Goal: Transaction & Acquisition: Subscribe to service/newsletter

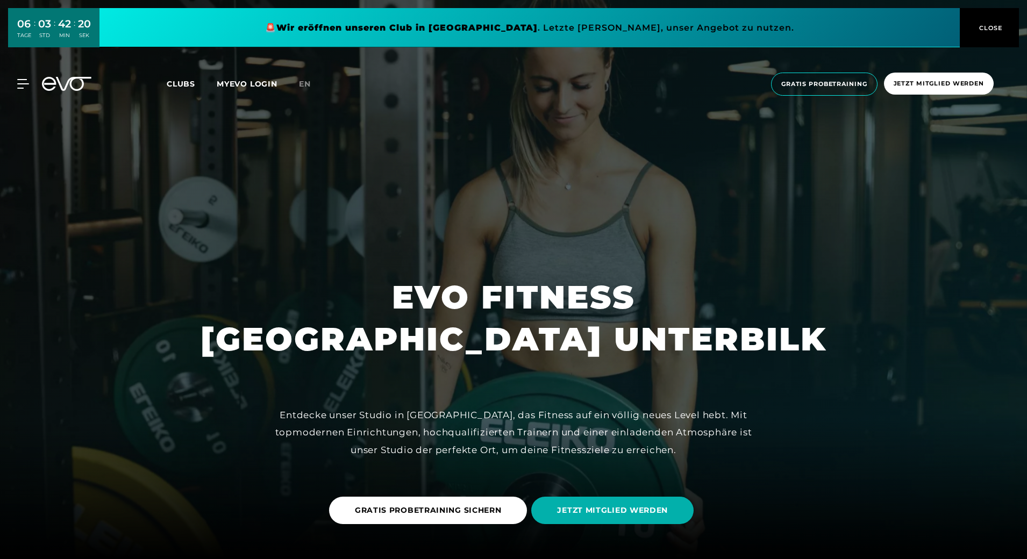
click at [185, 81] on span "Clubs" at bounding box center [181, 84] width 28 height 10
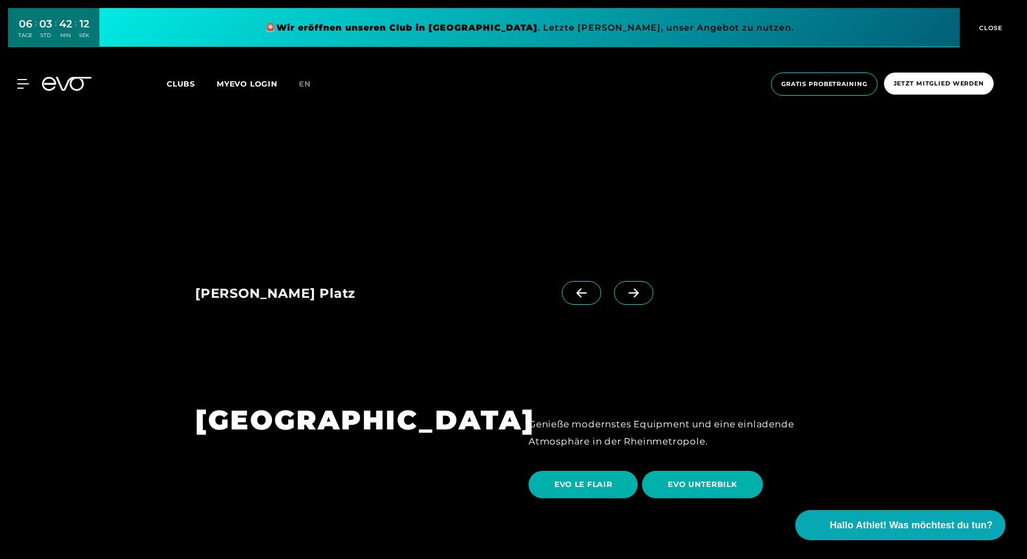
scroll to position [1881, 0]
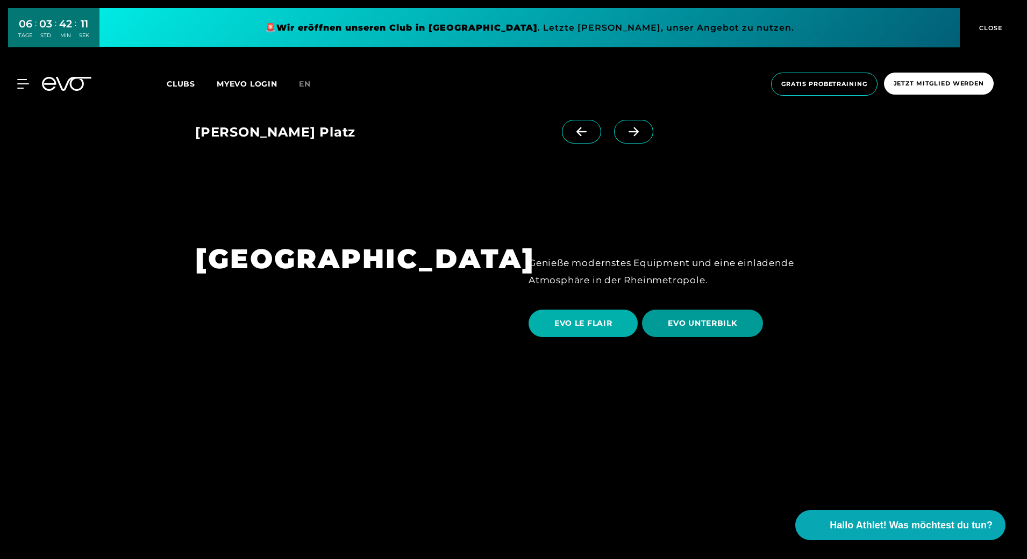
click at [713, 318] on span "EVO UNTERBILK" at bounding box center [702, 323] width 69 height 11
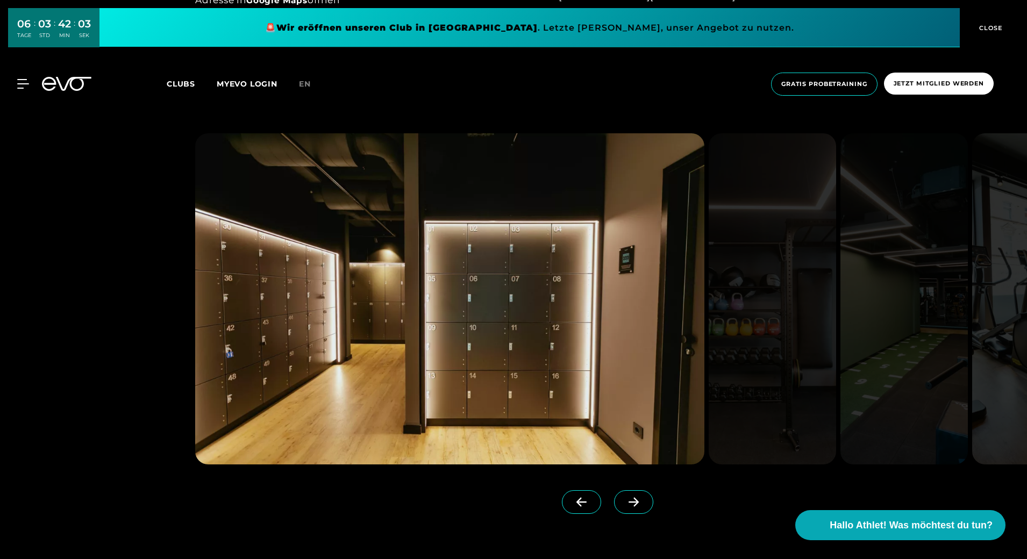
scroll to position [1075, 0]
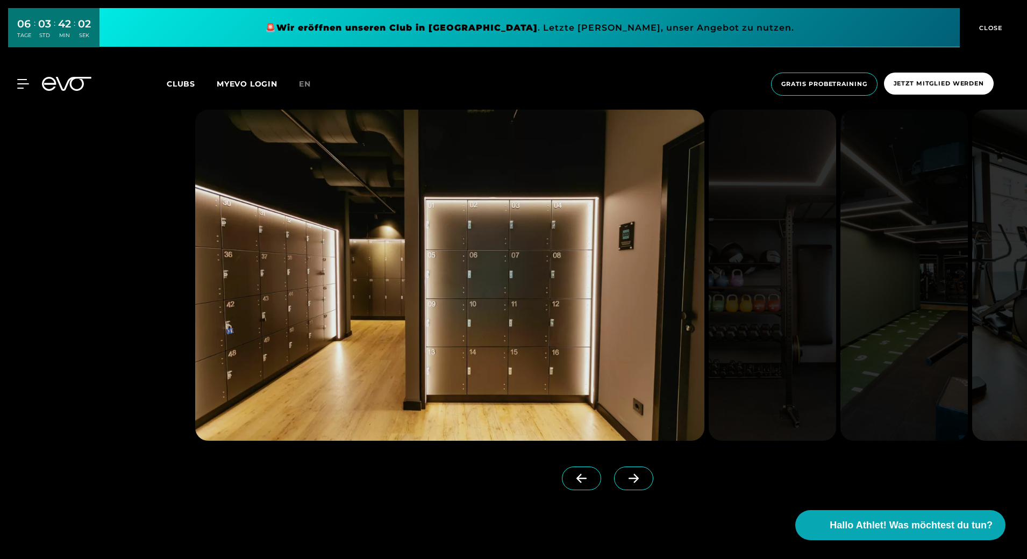
click at [628, 479] on icon at bounding box center [633, 478] width 10 height 9
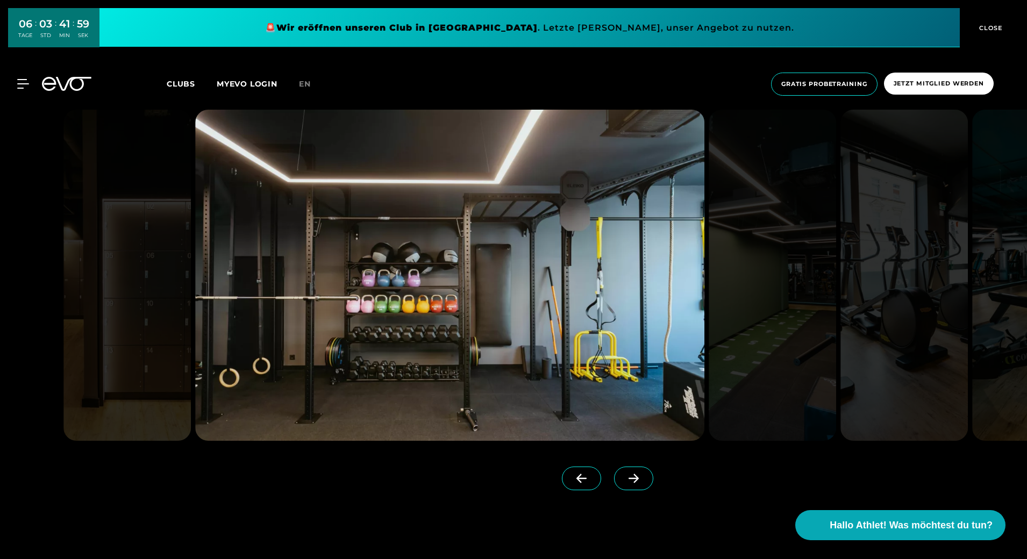
click at [628, 479] on icon at bounding box center [633, 478] width 10 height 9
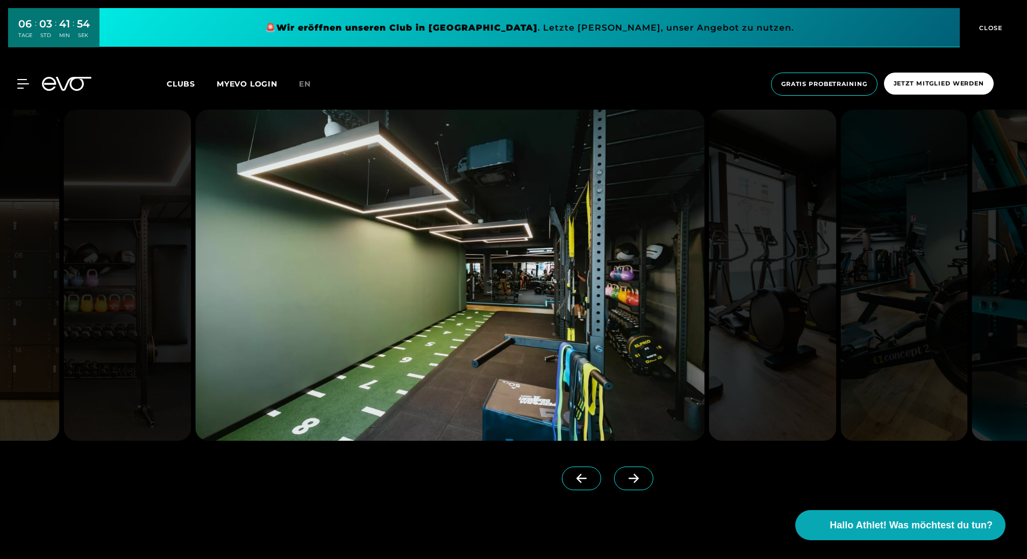
click at [628, 479] on icon at bounding box center [633, 478] width 10 height 9
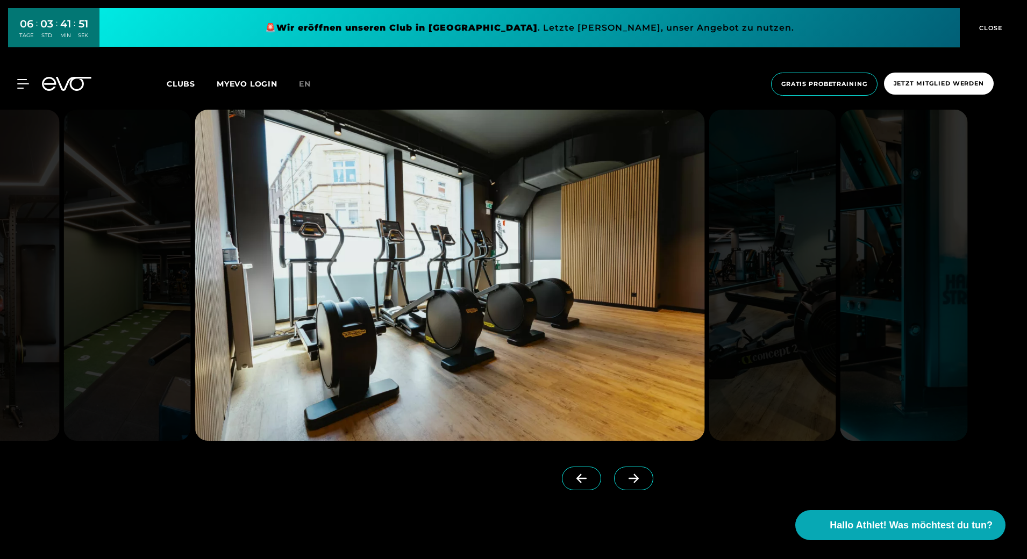
click at [628, 478] on icon at bounding box center [633, 478] width 10 height 9
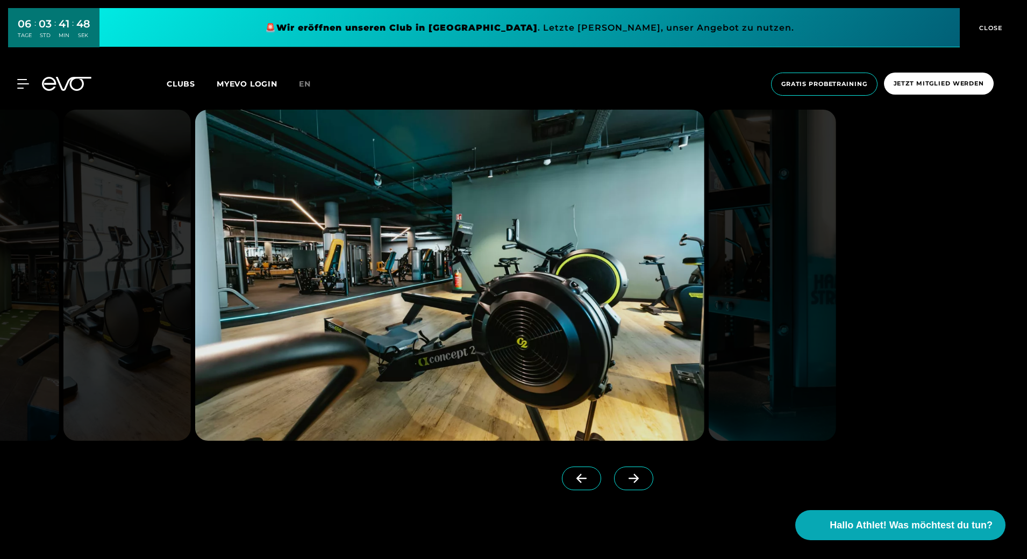
click at [624, 479] on icon at bounding box center [633, 478] width 19 height 10
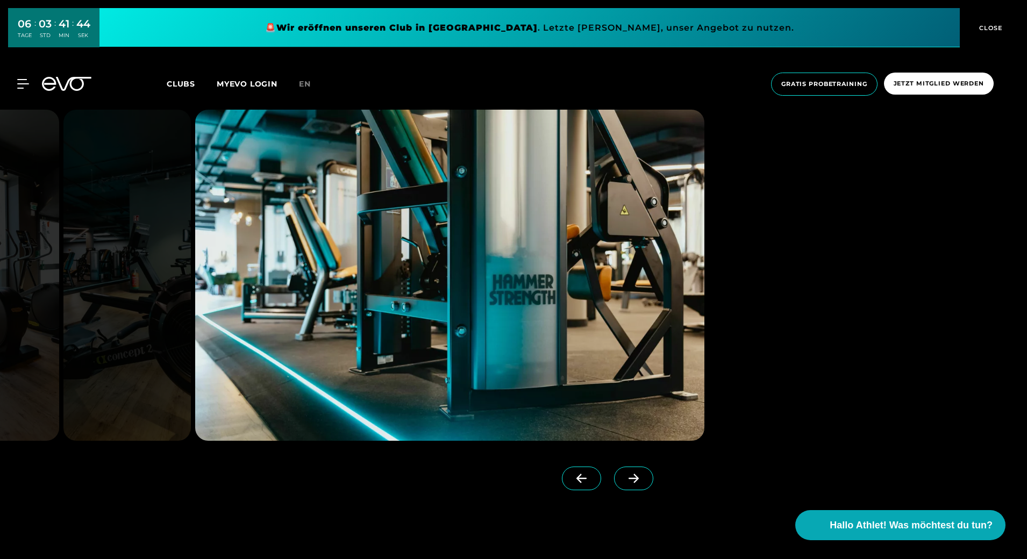
click at [629, 478] on span at bounding box center [633, 479] width 39 height 24
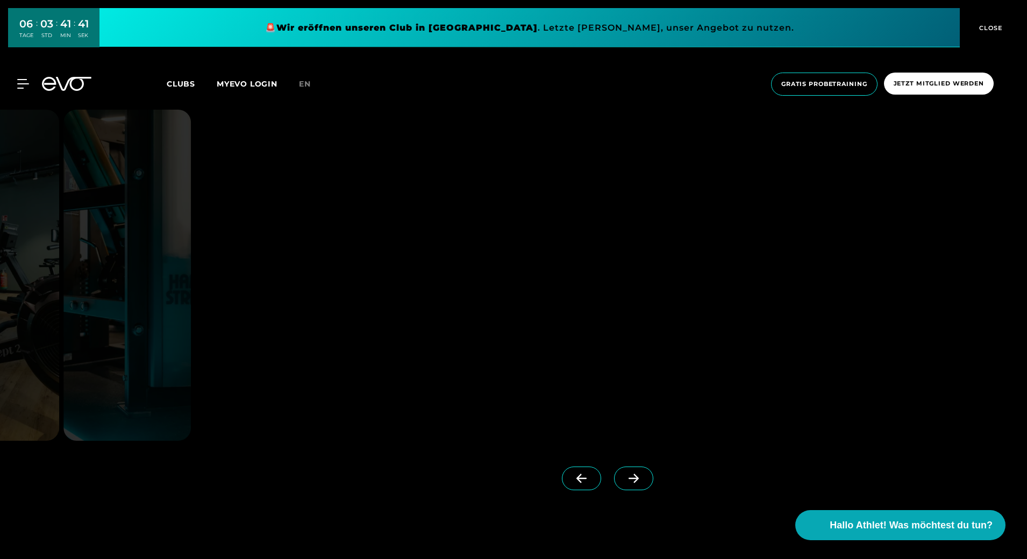
click at [625, 472] on span at bounding box center [633, 479] width 39 height 24
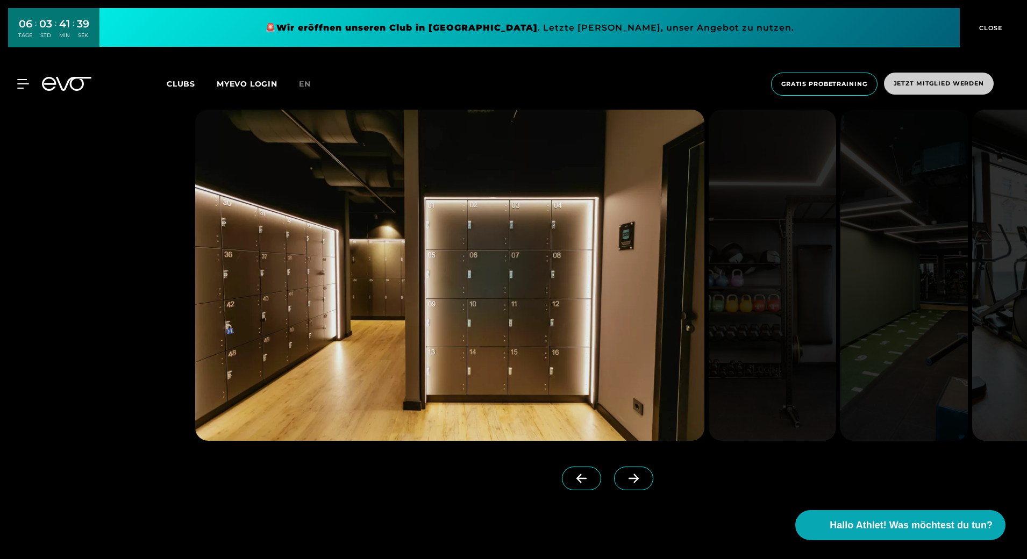
click at [941, 92] on span "Jetzt Mitglied werden" at bounding box center [939, 84] width 110 height 22
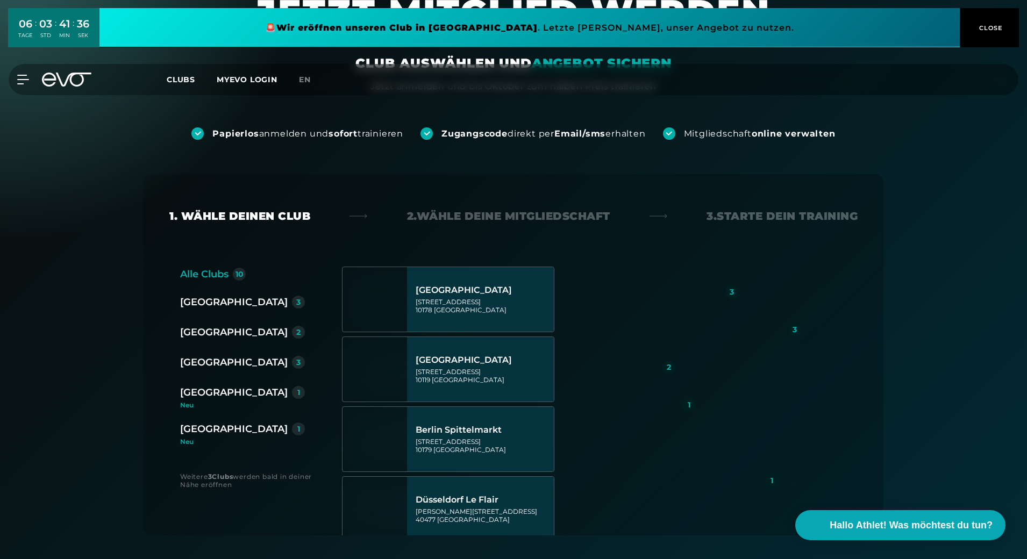
scroll to position [107, 0]
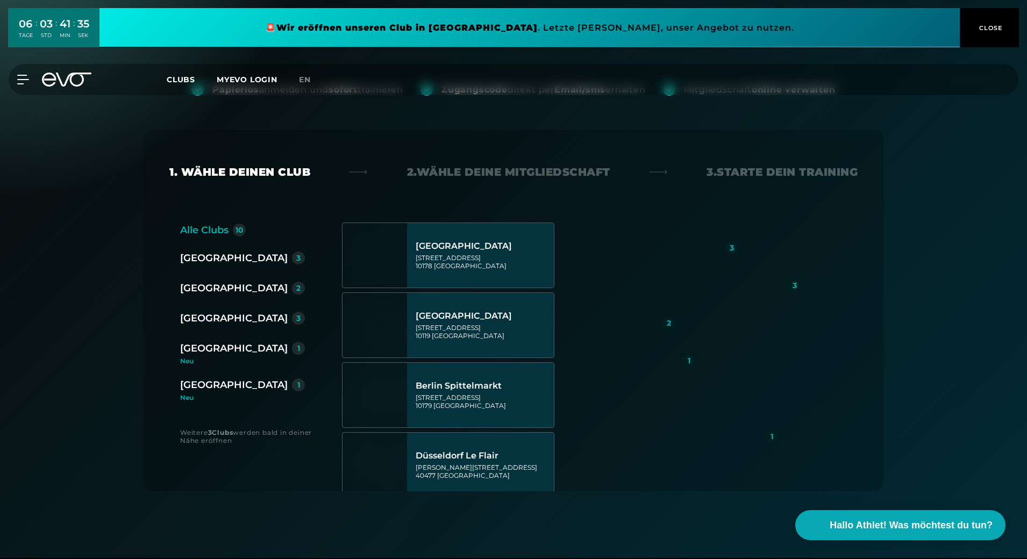
click at [212, 287] on div "[GEOGRAPHIC_DATA]" at bounding box center [233, 288] width 107 height 15
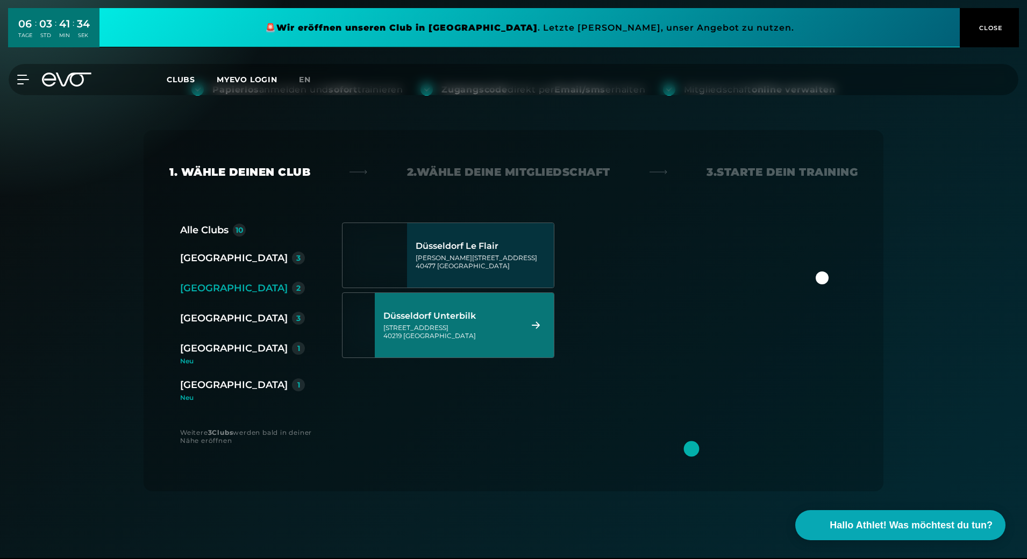
click at [469, 313] on div "Düsseldorf Unterbilk" at bounding box center [450, 316] width 135 height 11
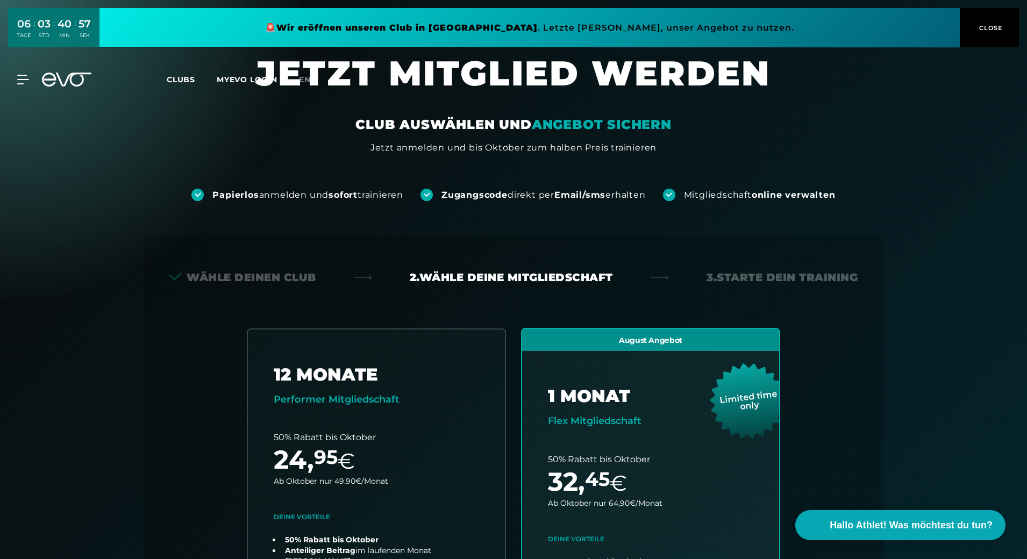
scroll to position [0, 0]
